Goal: Obtain resource: Download file/media

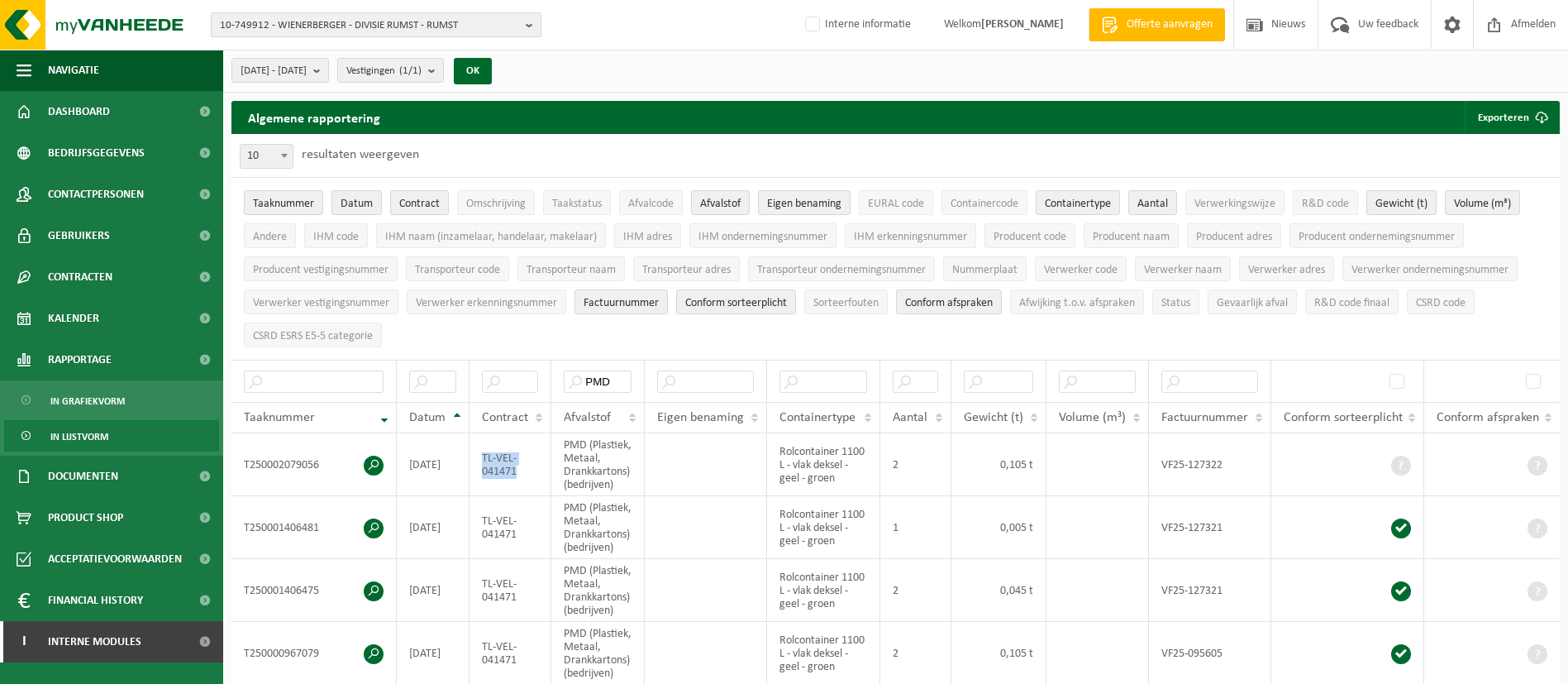
click at [476, 16] on span "10-749912 - WIENERBERGER - DIVISIE RUMST - RUMST" at bounding box center [369, 25] width 300 height 25
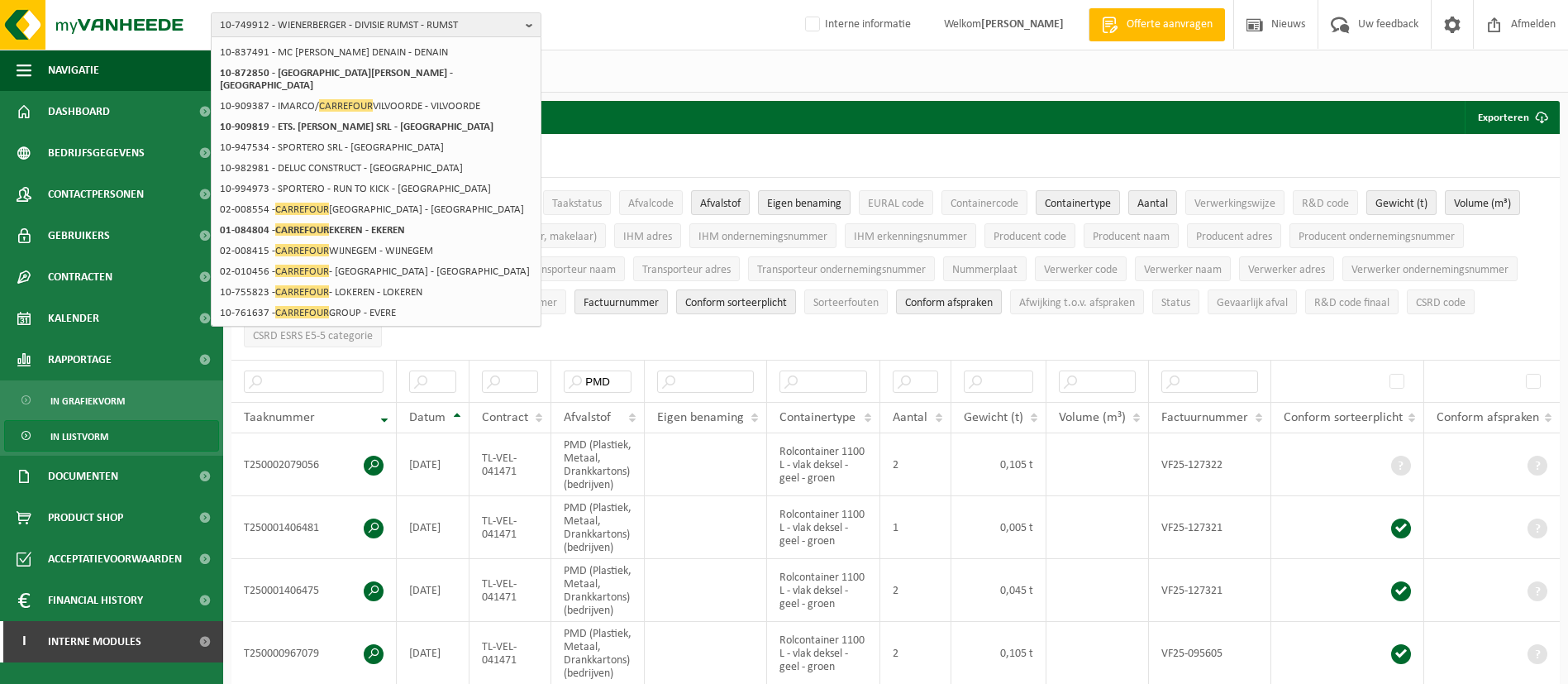
scroll to position [252, 0]
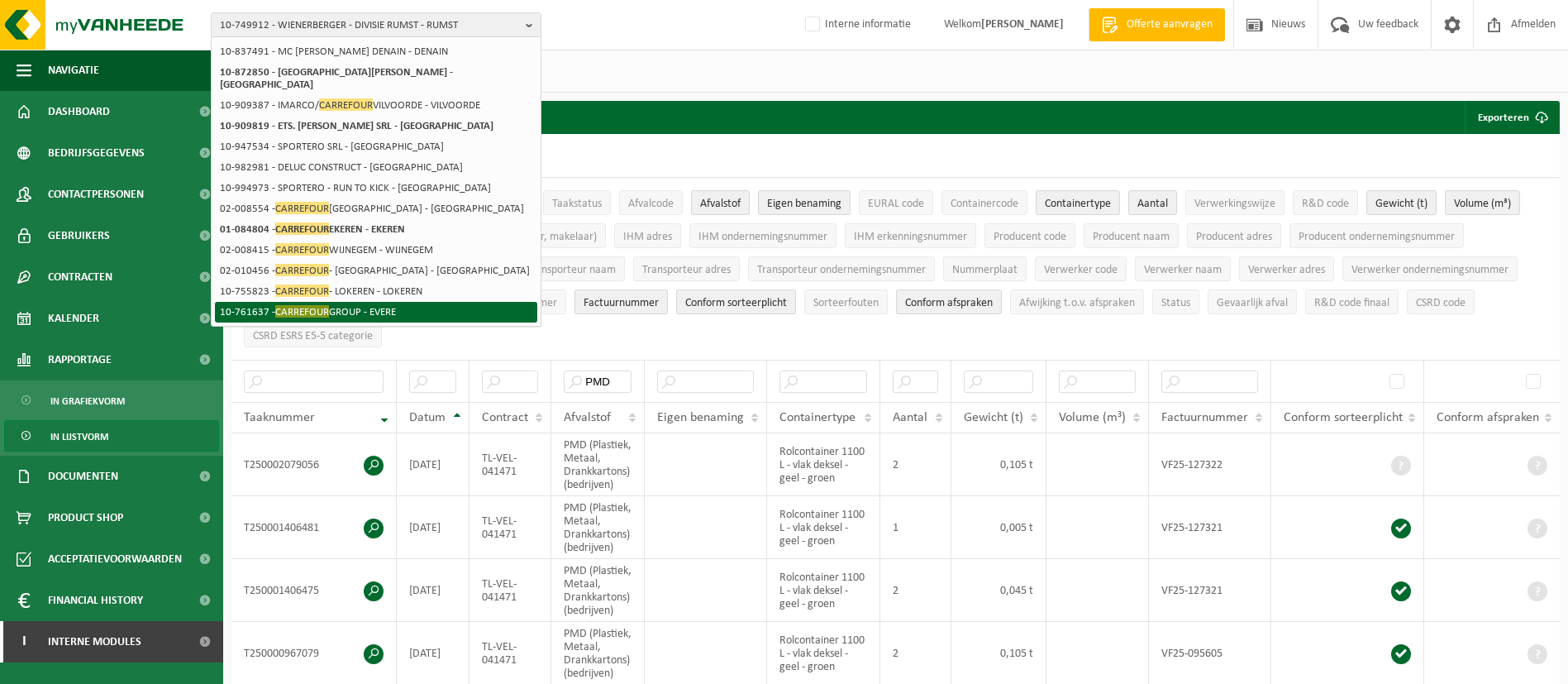
type input "carrefour"
click at [408, 306] on li "10-761637 - CARREFOUR GROUP - EVERE" at bounding box center [376, 312] width 322 height 20
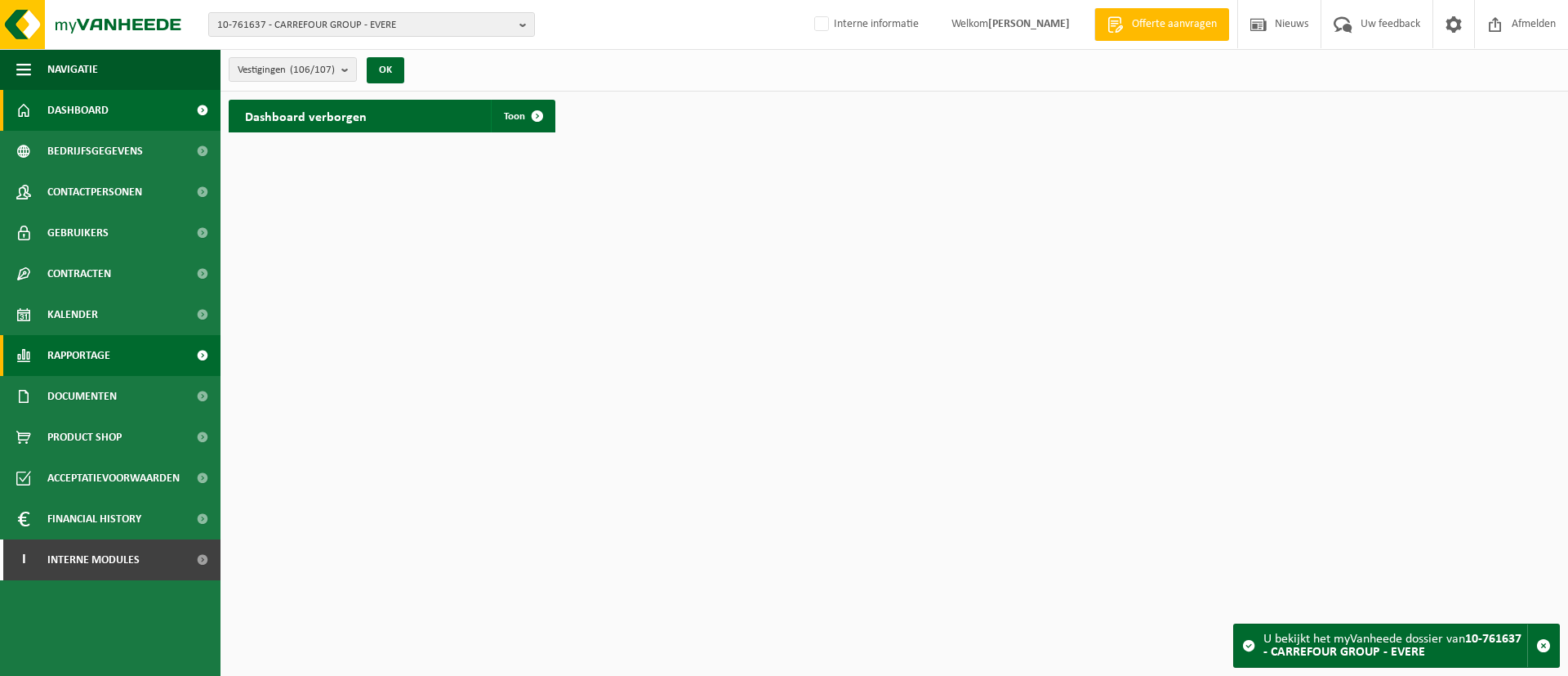
click at [87, 356] on span "Rapportage" at bounding box center [78, 355] width 63 height 41
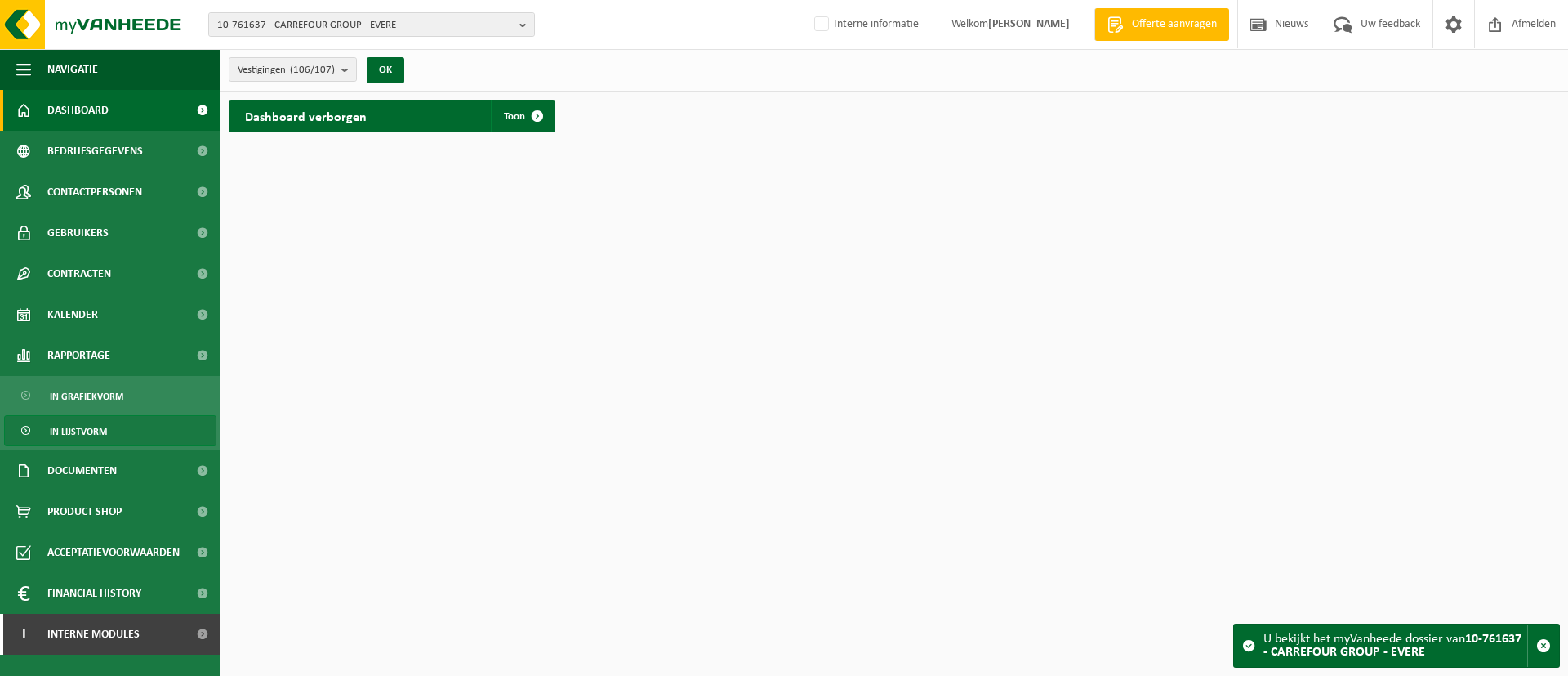
click at [88, 434] on span "In lijstvorm" at bounding box center [78, 431] width 57 height 31
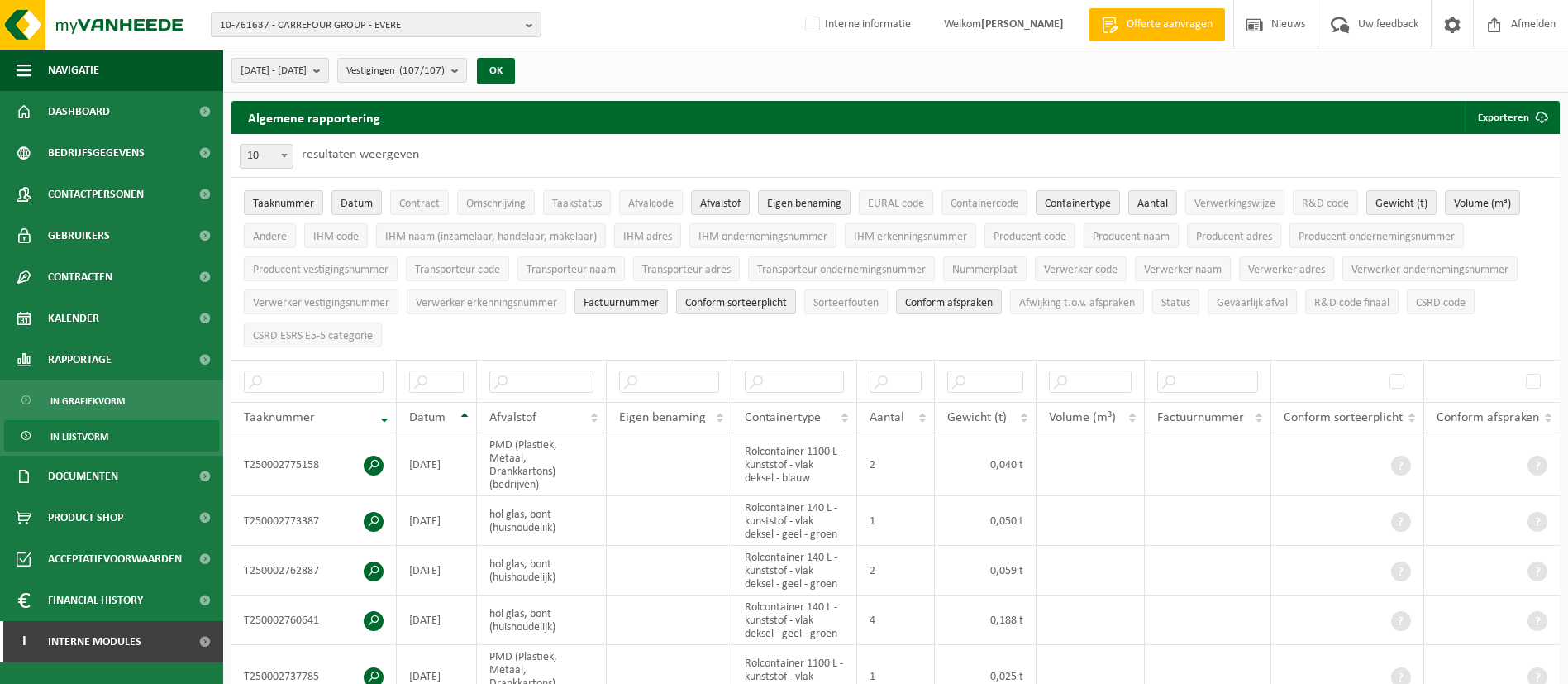
click at [306, 78] on span "[DATE] - [DATE]" at bounding box center [273, 70] width 66 height 25
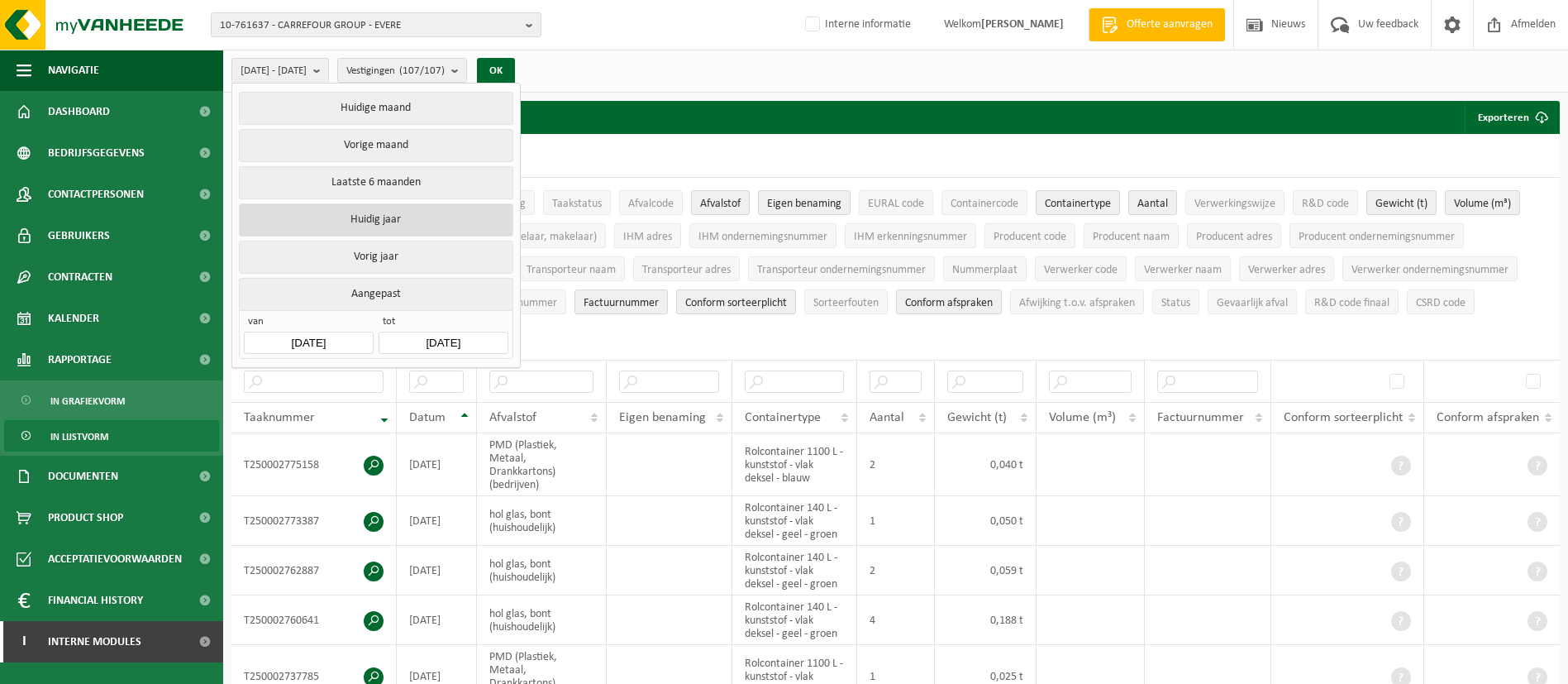
click at [372, 207] on button "Huidig jaar" at bounding box center [376, 220] width 273 height 33
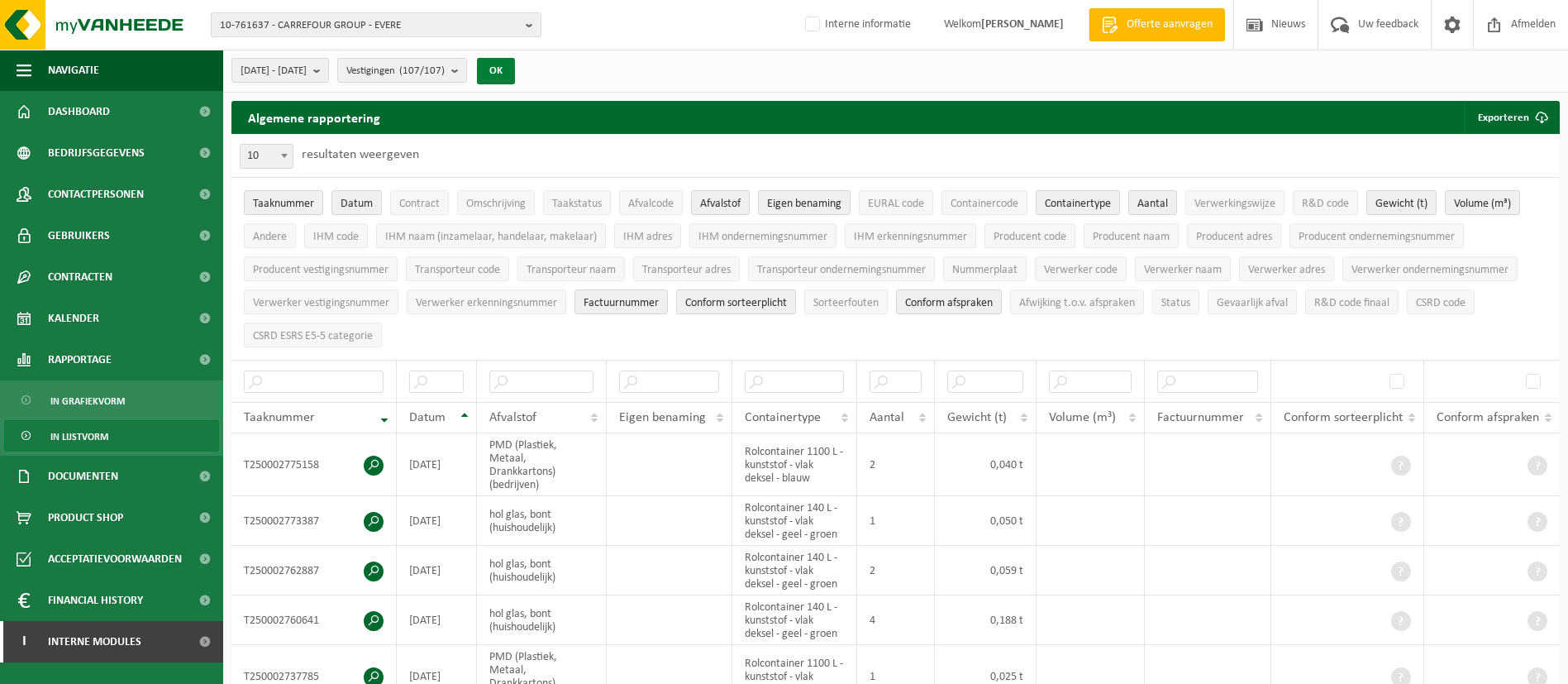
click at [515, 79] on button "OK" at bounding box center [496, 70] width 38 height 26
click at [1502, 109] on button "Exporteren" at bounding box center [1511, 117] width 93 height 33
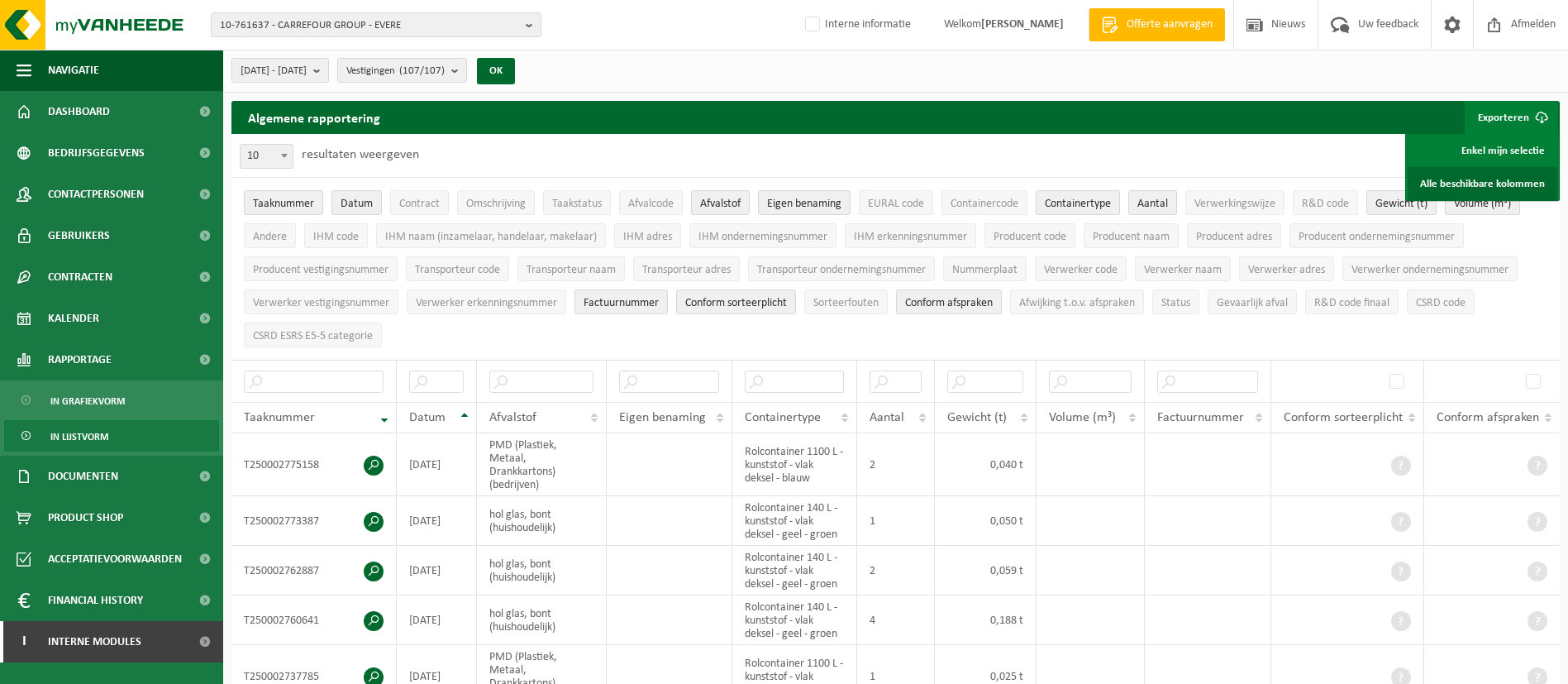
click at [1470, 169] on link "Alle beschikbare kolommen" at bounding box center [1482, 183] width 149 height 33
